Goal: Check status: Check status

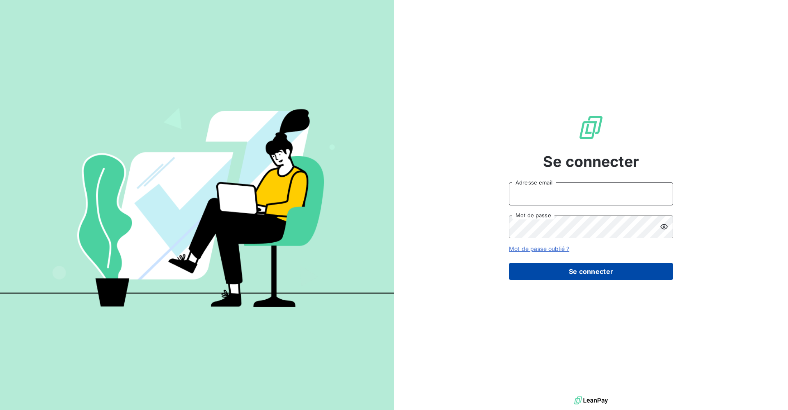
type input "[PERSON_NAME][EMAIL_ADDRESS][DOMAIN_NAME]"
click at [567, 269] on button "Se connecter" at bounding box center [591, 271] width 164 height 17
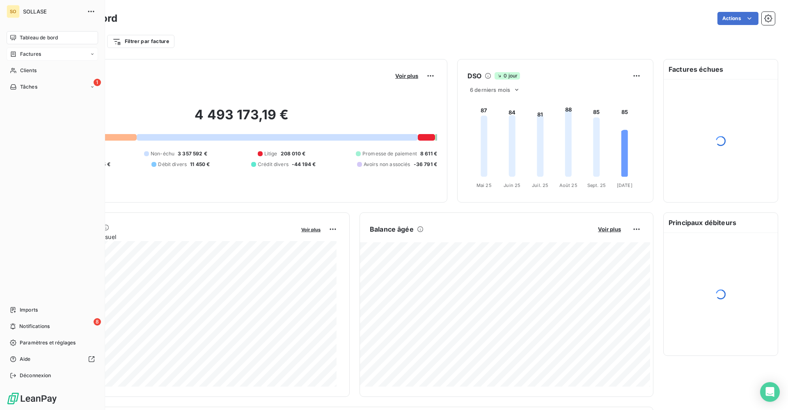
click at [41, 55] on span "Factures" at bounding box center [30, 53] width 21 height 7
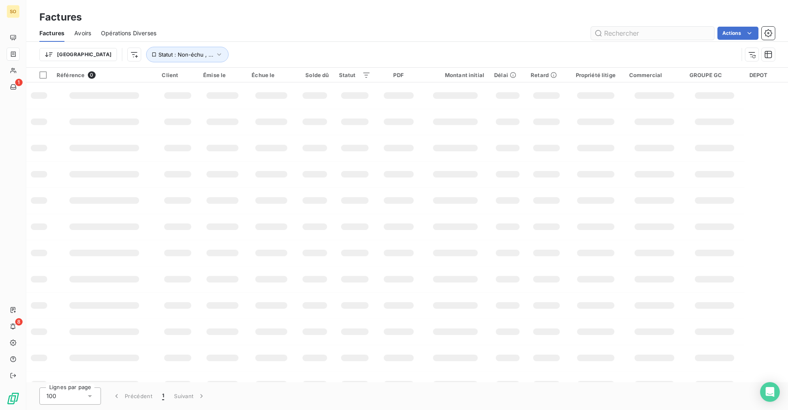
click at [654, 37] on input "text" at bounding box center [652, 33] width 123 height 13
type input "F2531001952"
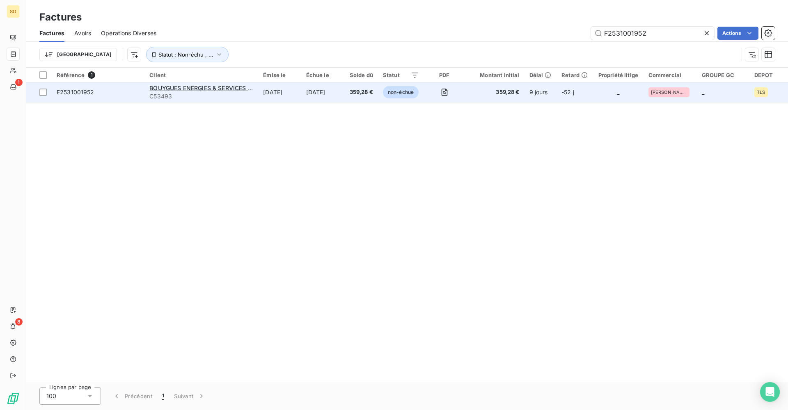
click at [344, 99] on td "[DATE]" at bounding box center [322, 92] width 43 height 20
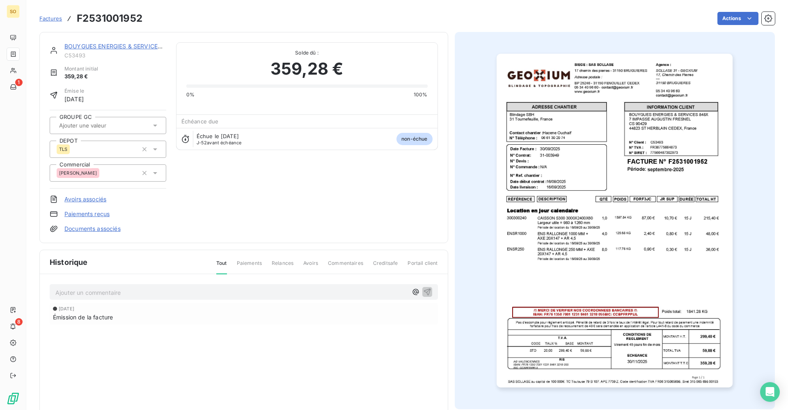
click at [617, 264] on img "button" at bounding box center [614, 221] width 236 height 334
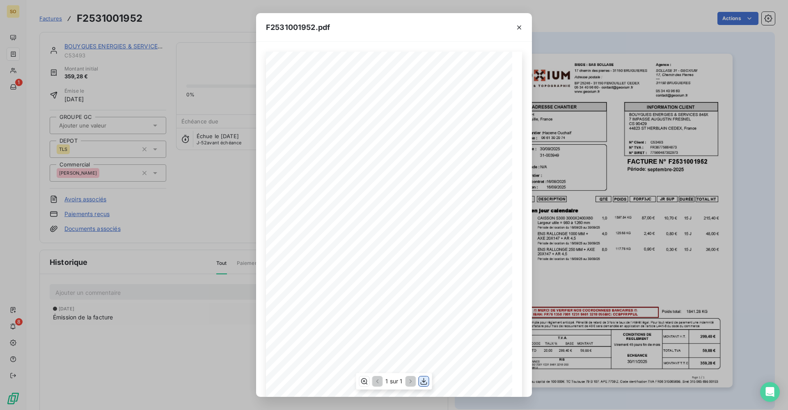
click at [423, 381] on icon "button" at bounding box center [424, 381] width 8 height 8
